Goal: Information Seeking & Learning: Learn about a topic

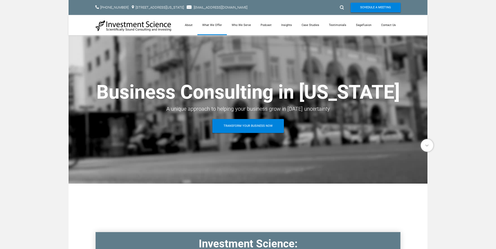
click at [217, 25] on link "What We Offer" at bounding box center [211, 25] width 29 height 20
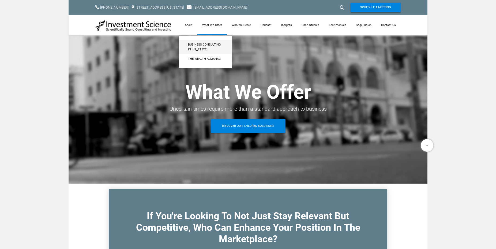
click at [197, 45] on span "Business Consulting in [US_STATE]" at bounding box center [205, 46] width 35 height 9
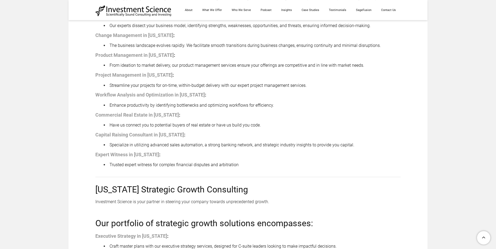
scroll to position [410, 0]
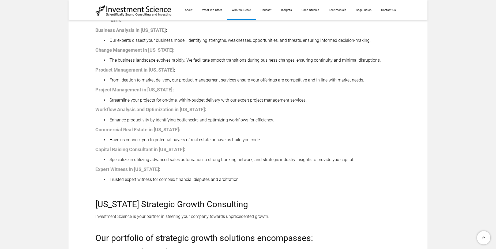
click at [241, 10] on link "Who We Serve" at bounding box center [241, 10] width 29 height 20
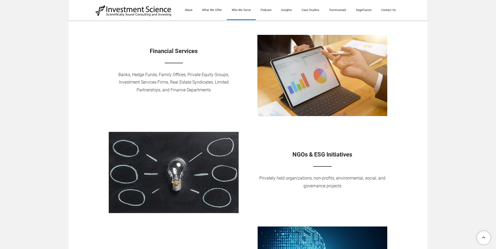
scroll to position [96, 0]
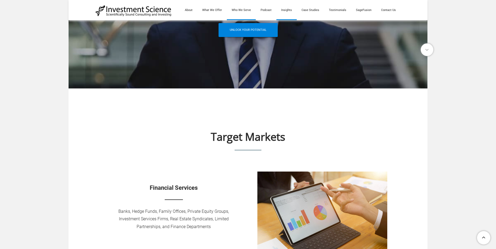
click at [291, 11] on link "Insights" at bounding box center [286, 10] width 20 height 20
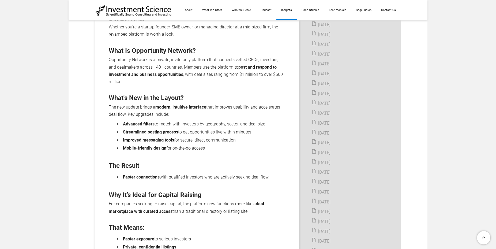
scroll to position [191, 0]
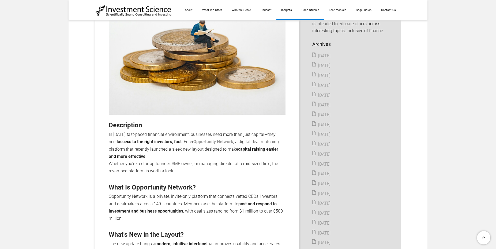
click at [312, 8] on link "Case Studies" at bounding box center [310, 10] width 27 height 20
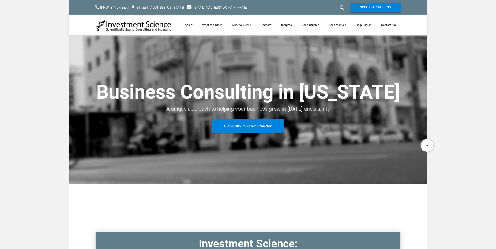
click at [433, 147] on span at bounding box center [433, 147] width 0 height 0
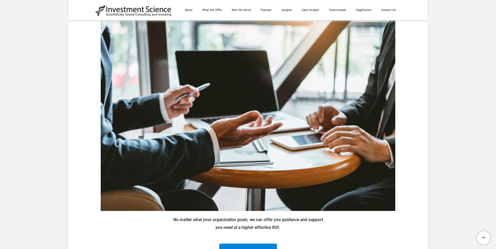
scroll to position [987, 0]
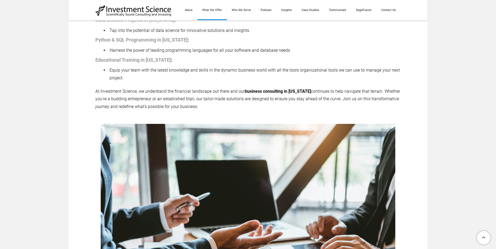
click at [215, 11] on link "What We Offer" at bounding box center [211, 10] width 29 height 20
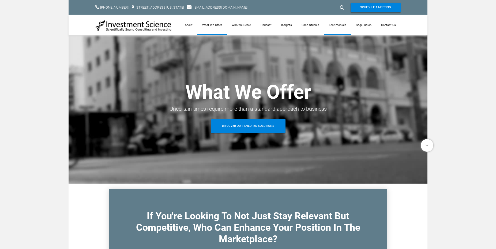
click at [337, 24] on link "Testimonials" at bounding box center [337, 25] width 27 height 20
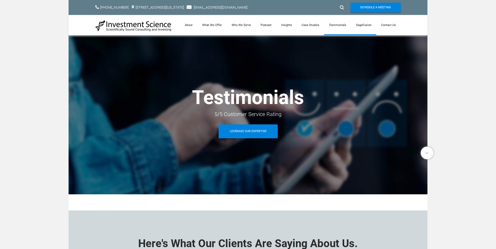
click at [361, 24] on link "SageFusion" at bounding box center [363, 25] width 25 height 20
